Goal: Find specific page/section: Find specific page/section

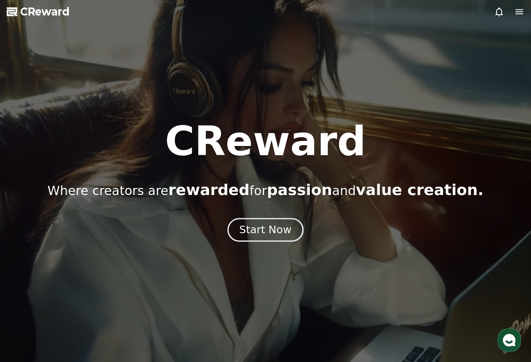
click at [268, 241] on button "Start Now" at bounding box center [266, 230] width 76 height 24
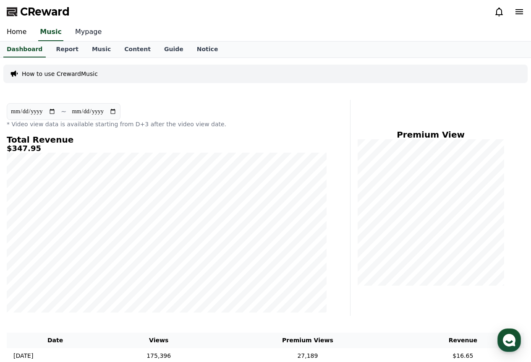
click at [84, 36] on link "Mypage" at bounding box center [88, 33] width 40 height 18
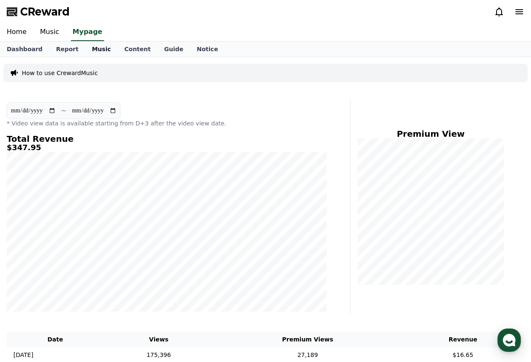
select select "**********"
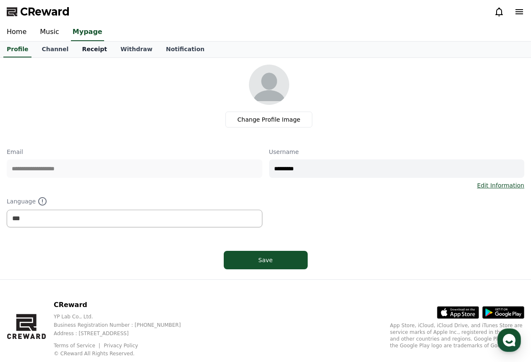
click at [88, 51] on link "Receipt" at bounding box center [94, 50] width 39 height 16
